Goal: Task Accomplishment & Management: Manage account settings

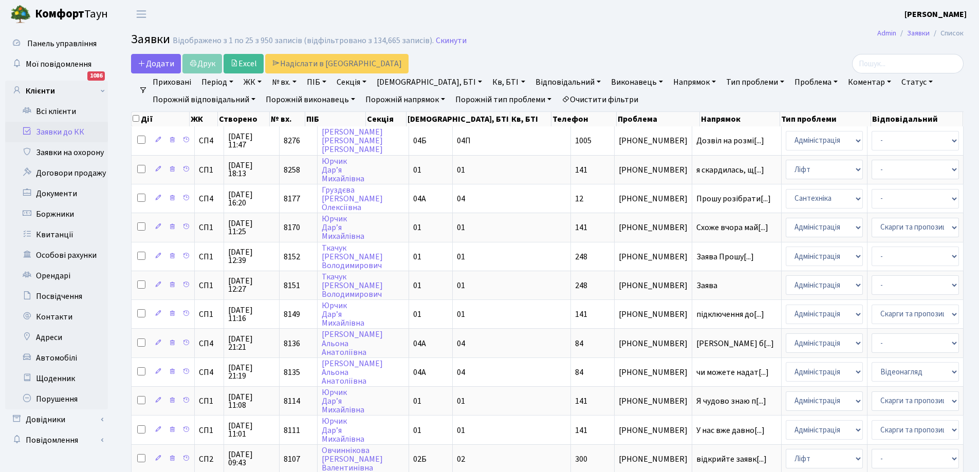
select select "25"
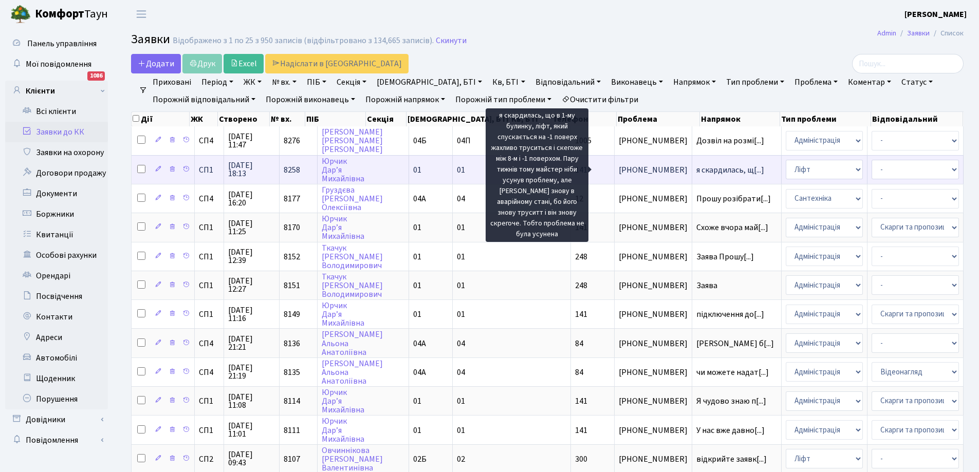
click at [697, 169] on span "я скардилась, щ[...]" at bounding box center [731, 170] width 68 height 11
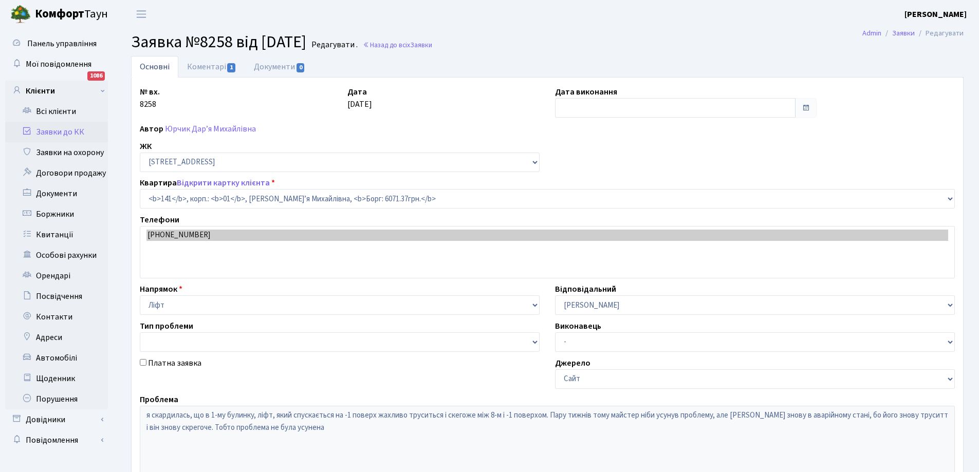
select select "20066"
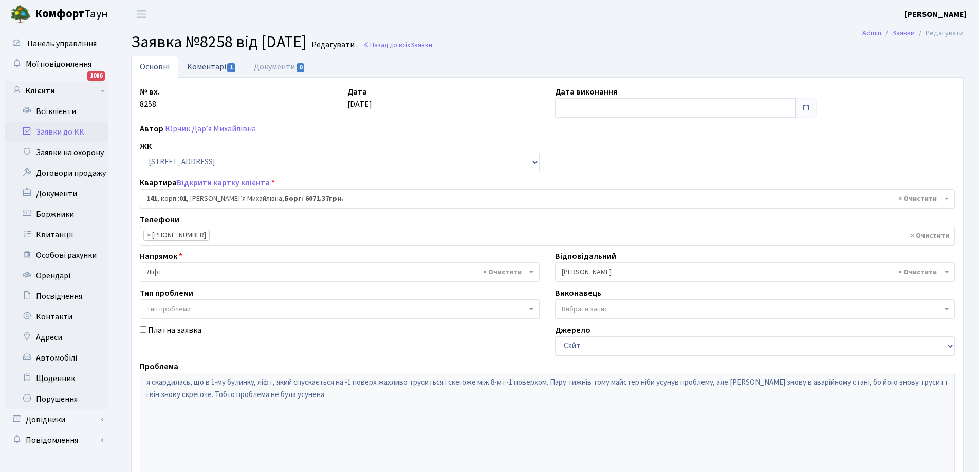
click at [210, 64] on link "Коментарі 1" at bounding box center [211, 66] width 67 height 21
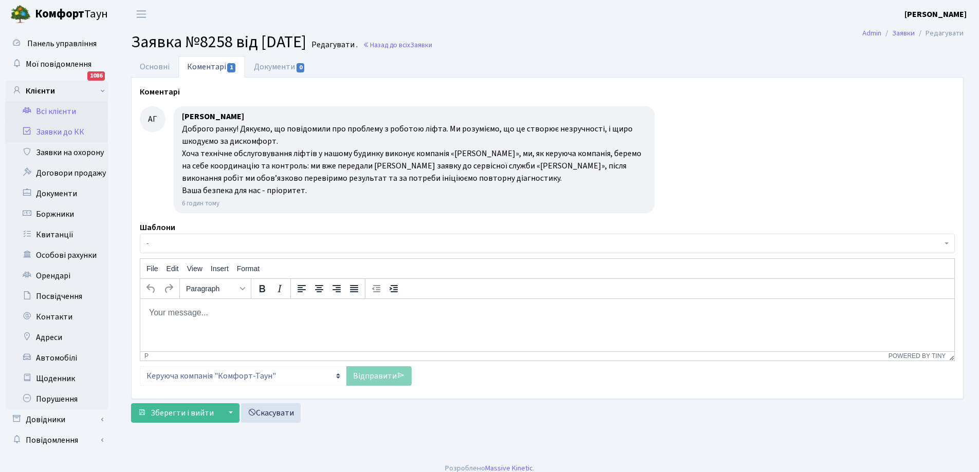
click at [47, 109] on link "Всі клієнти" at bounding box center [56, 111] width 103 height 21
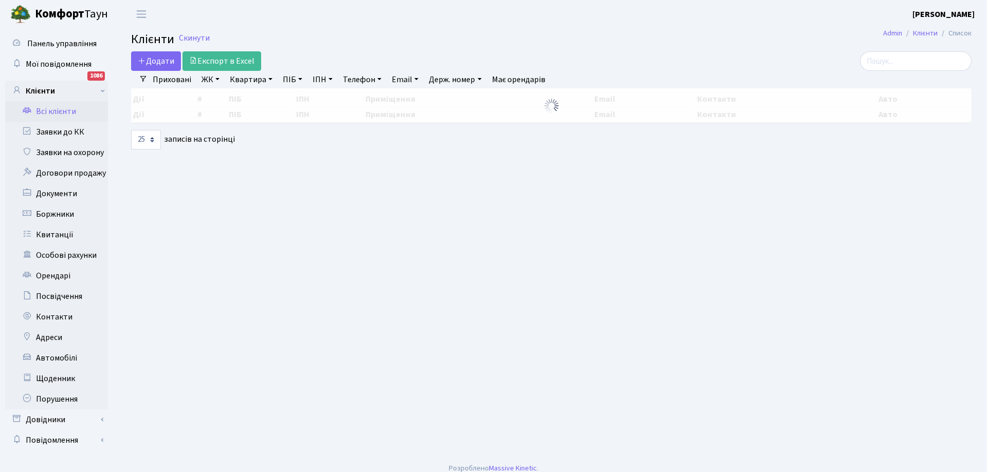
select select "25"
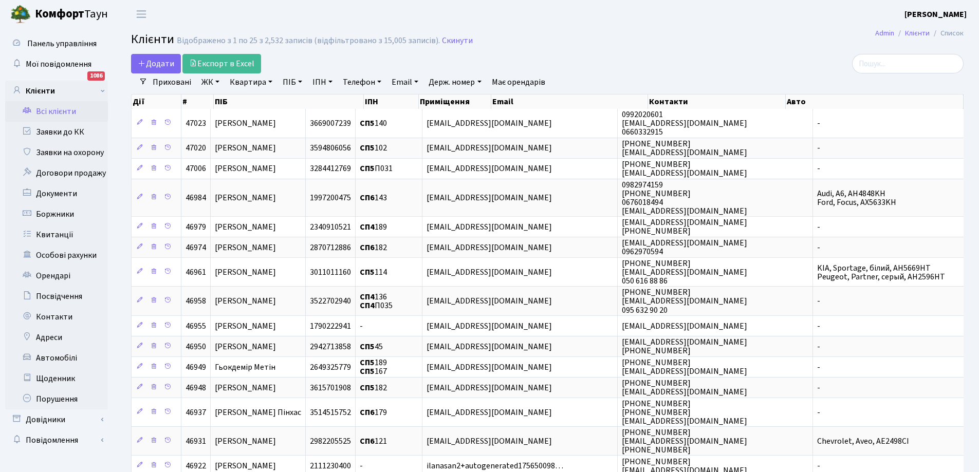
click at [269, 80] on link "Квартира" at bounding box center [251, 82] width 51 height 17
type input "48"
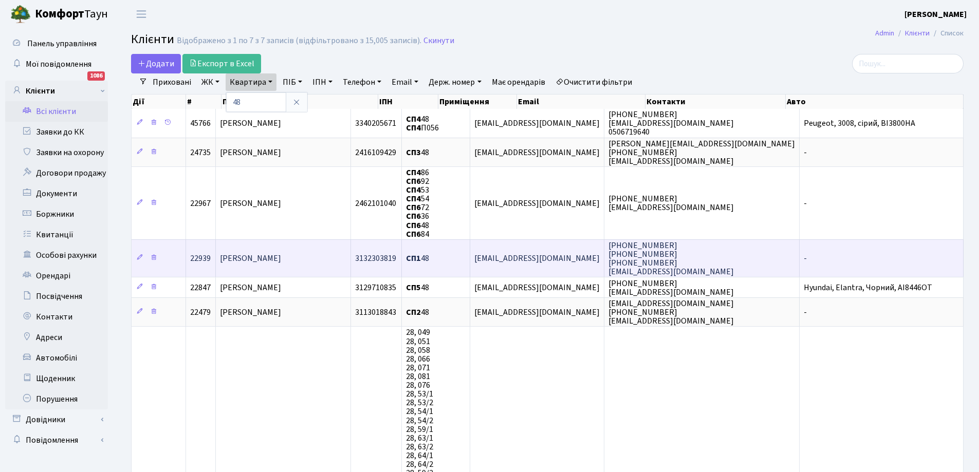
click at [281, 254] on span "Сергєєнко Сергій Васильович" at bounding box center [250, 258] width 61 height 11
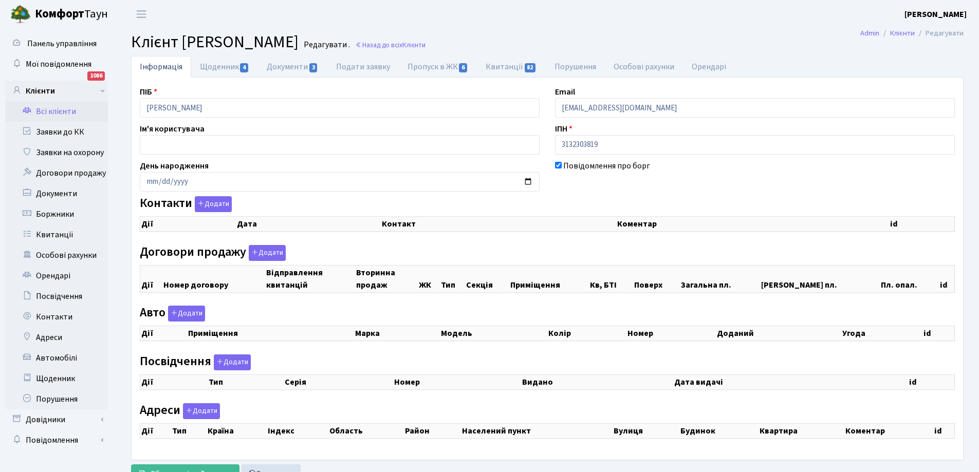
checkbox input "true"
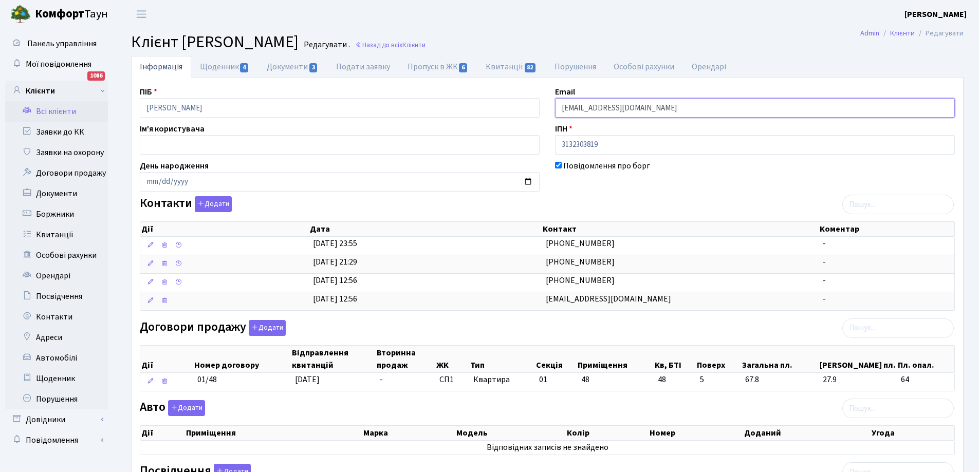
drag, startPoint x: 560, startPoint y: 111, endPoint x: 630, endPoint y: 112, distance: 69.9
click at [630, 112] on input "sqaimes@gmail.com" at bounding box center [755, 108] width 400 height 20
click at [64, 132] on link "Заявки до КК" at bounding box center [56, 132] width 103 height 21
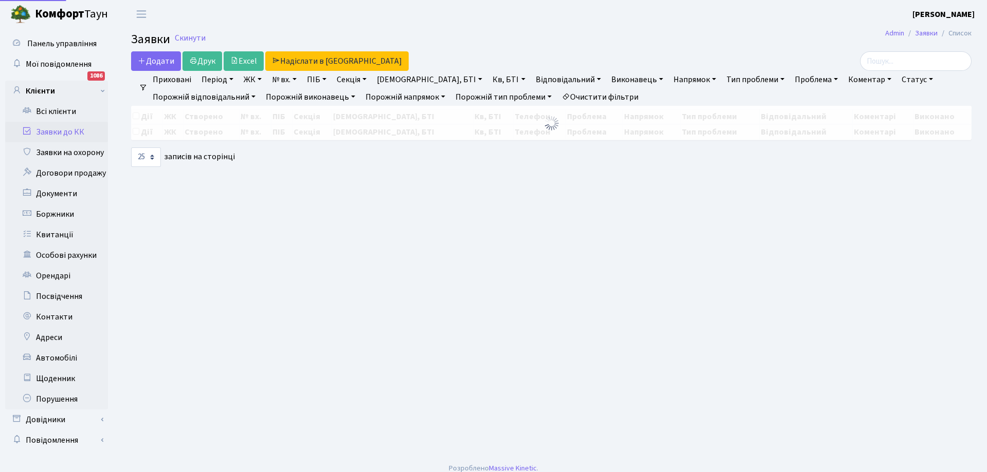
select select "25"
